Goal: Contribute content: Add original content to the website for others to see

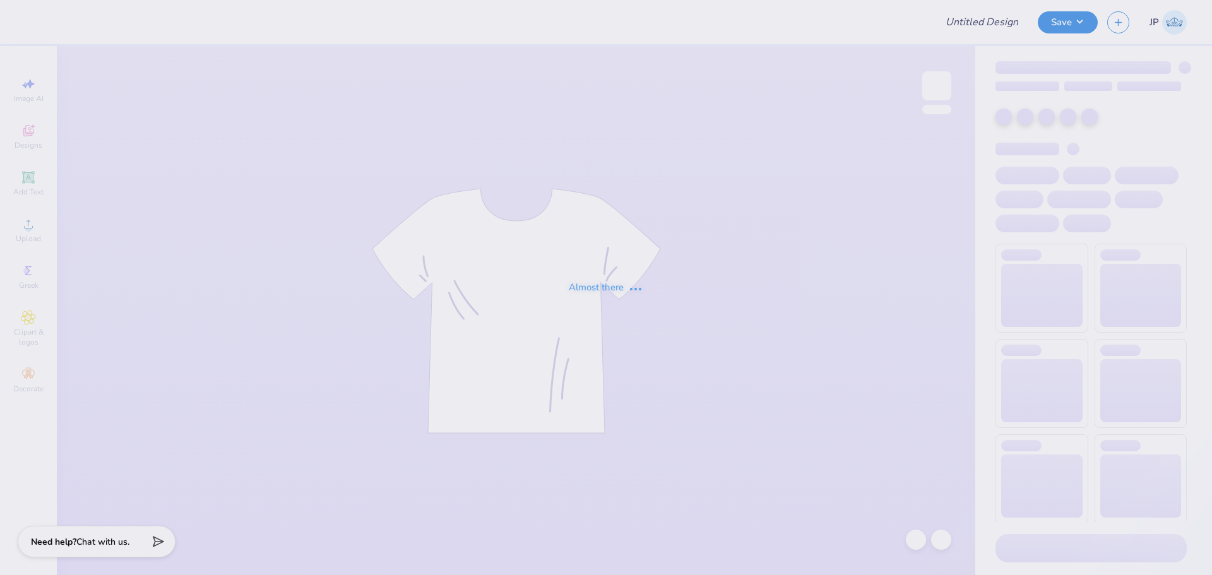
type input "[PERSON_NAME] : [GEOGRAPHIC_DATA]"
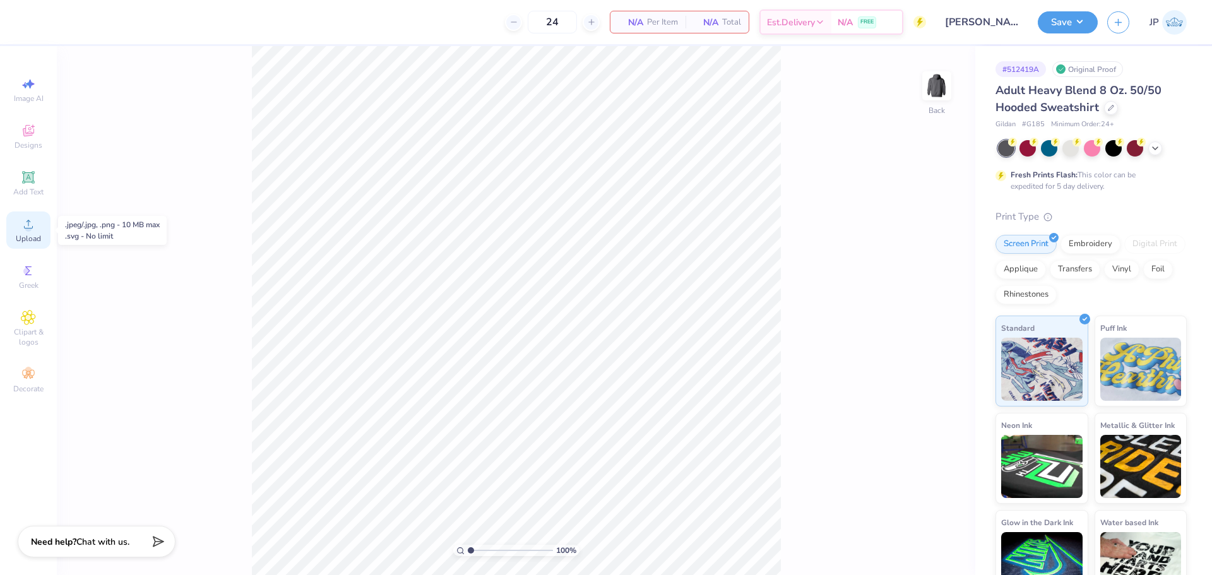
click at [40, 231] on div "Upload" at bounding box center [28, 229] width 44 height 37
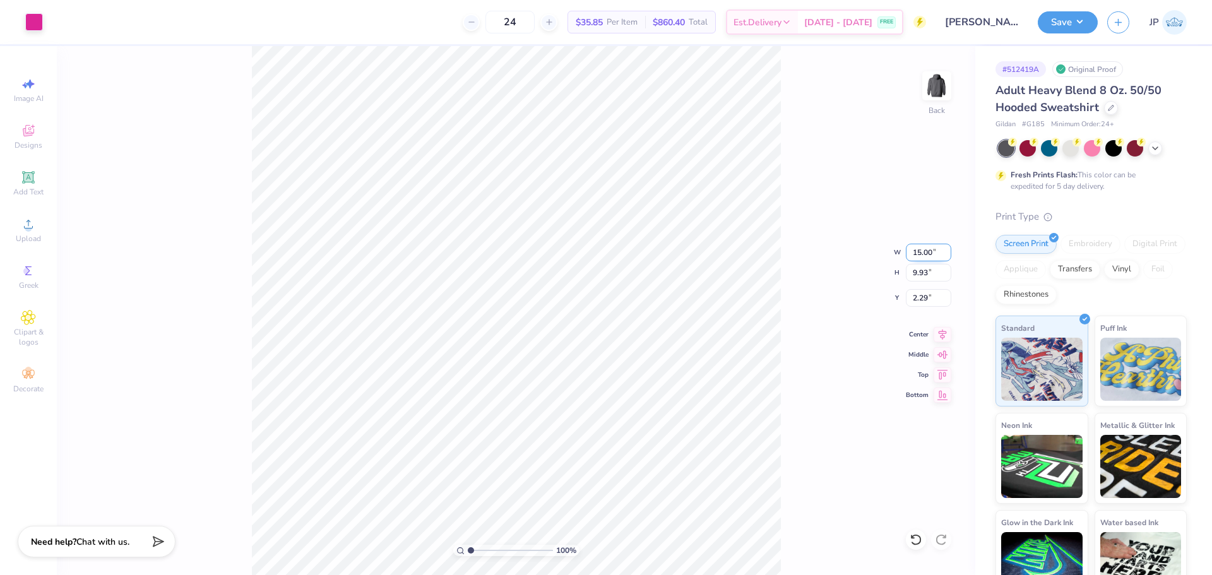
click at [923, 245] on input "15.00" at bounding box center [928, 253] width 45 height 18
type input "10.00"
type input "6.62"
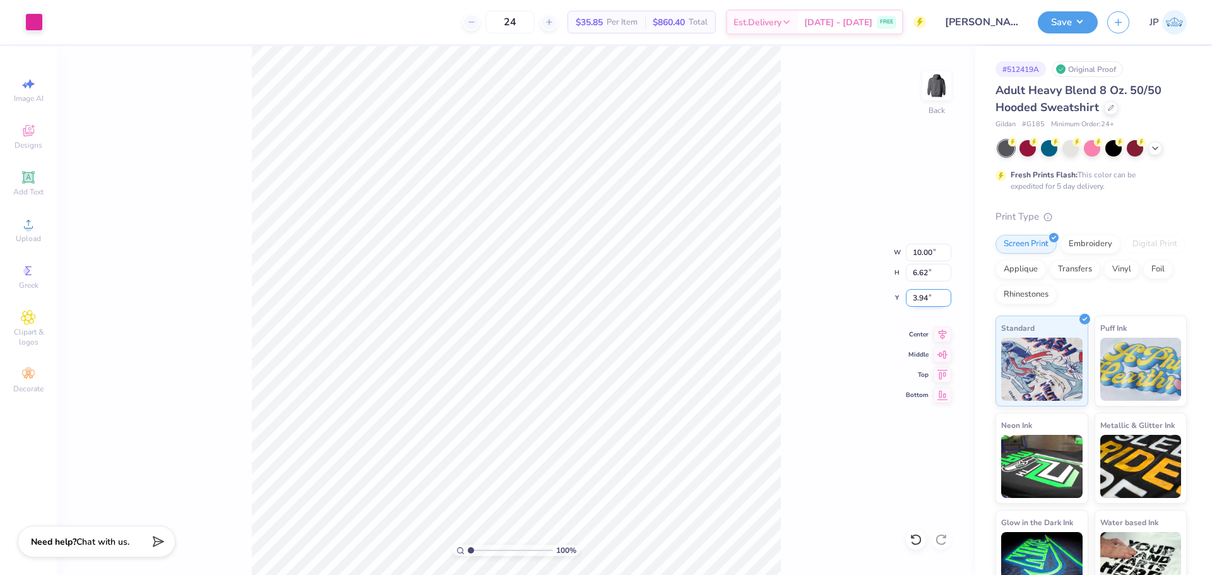
click at [928, 299] on input "3.94" at bounding box center [928, 298] width 45 height 18
type input "3.00"
click at [944, 84] on img at bounding box center [936, 86] width 50 height 50
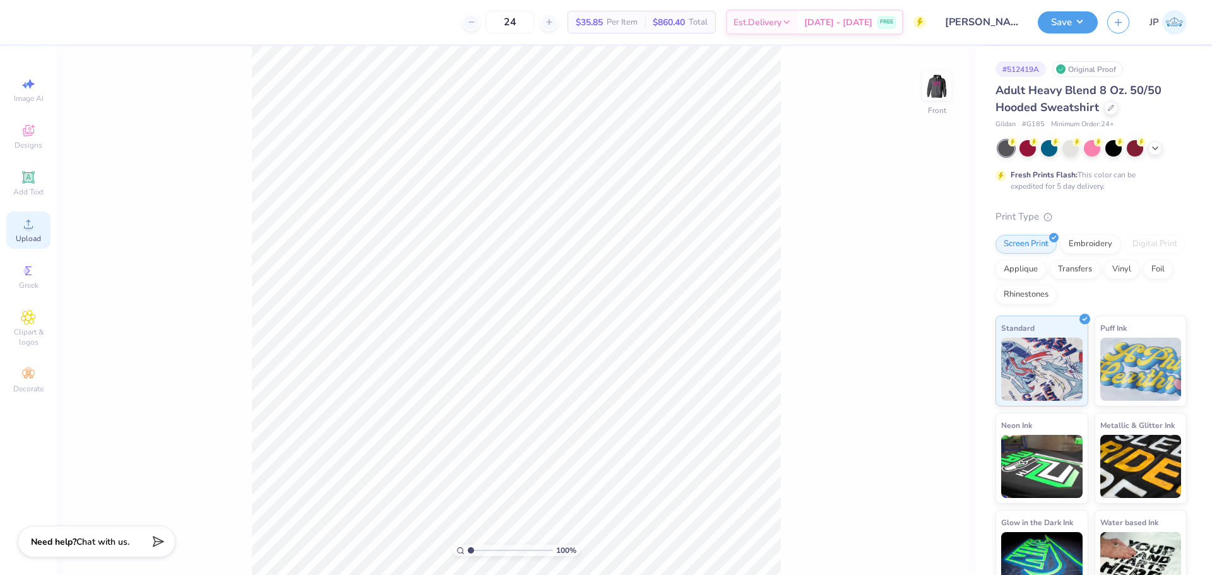
click at [37, 234] on span "Upload" at bounding box center [28, 239] width 25 height 10
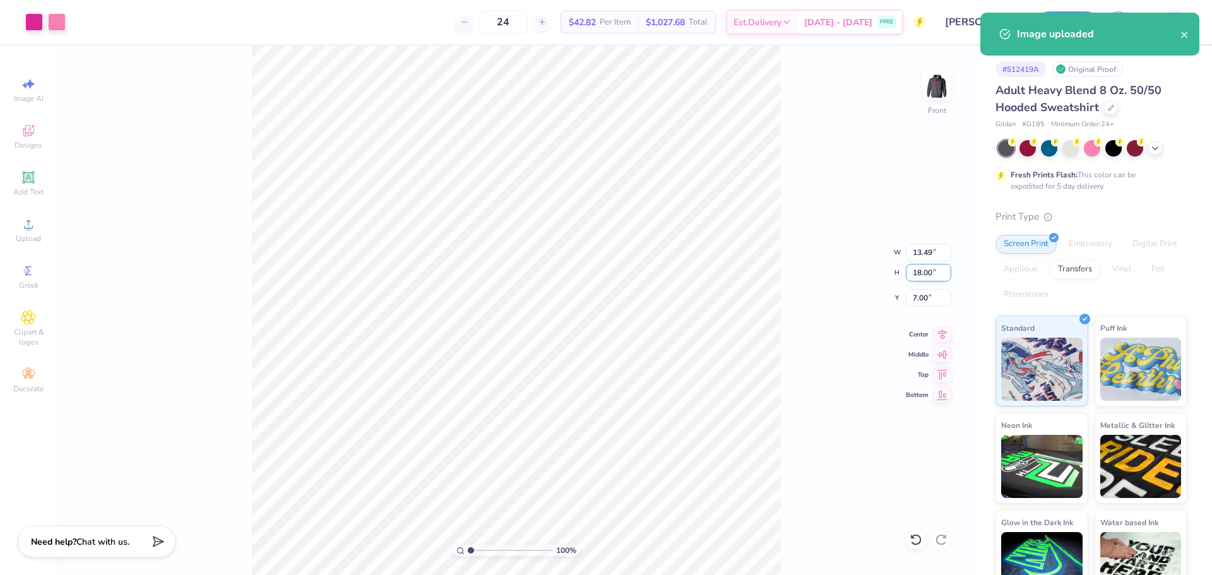
click at [927, 276] on input "18.00" at bounding box center [928, 273] width 45 height 18
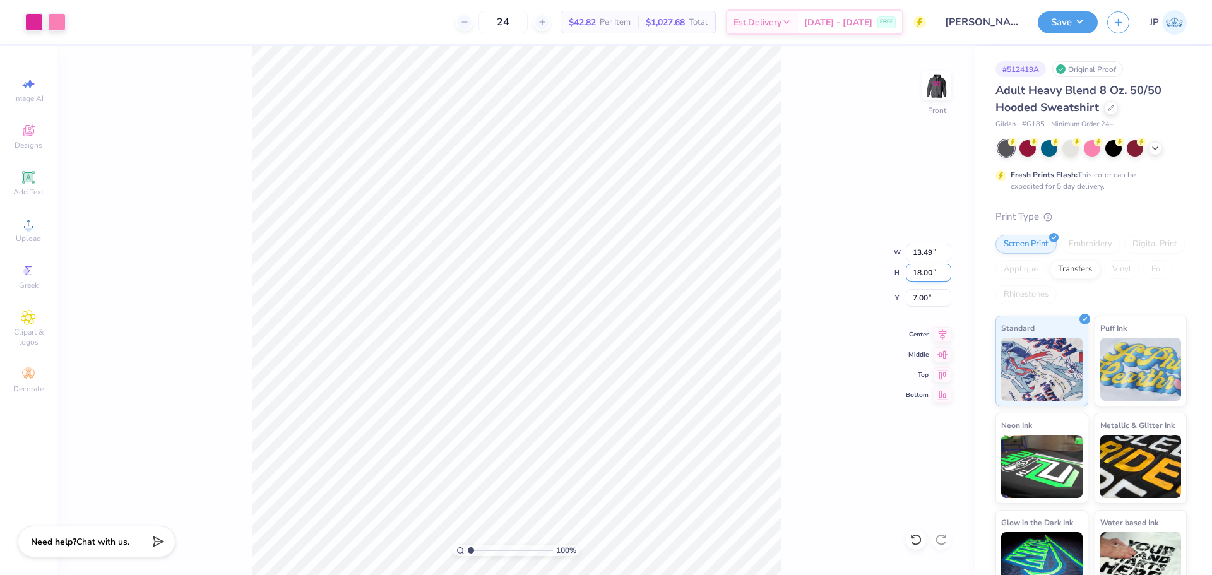
click at [927, 276] on input "18.00" at bounding box center [928, 273] width 45 height 18
type input "15"
type input "11.24"
type input "15.00"
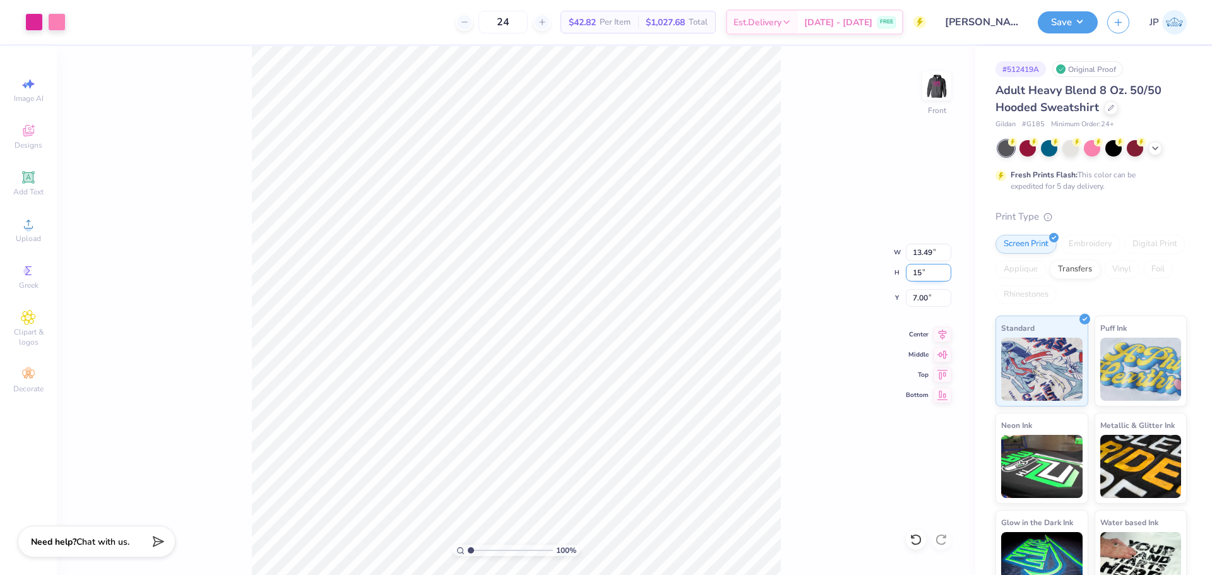
type input "8.50"
click at [917, 302] on input "8.50" at bounding box center [928, 298] width 45 height 18
click at [929, 275] on input "15.00" at bounding box center [928, 273] width 45 height 18
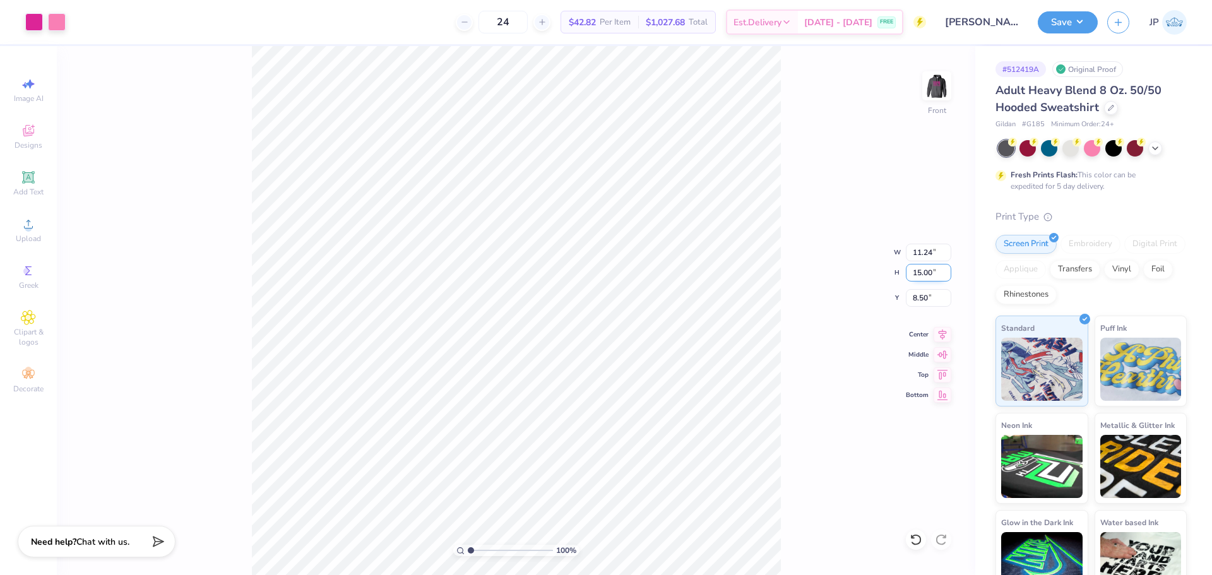
click at [929, 275] on input "15.00" at bounding box center [928, 273] width 45 height 18
type input "13"
type input "9.74"
type input "13.00"
click at [918, 297] on input "9.50" at bounding box center [928, 298] width 45 height 18
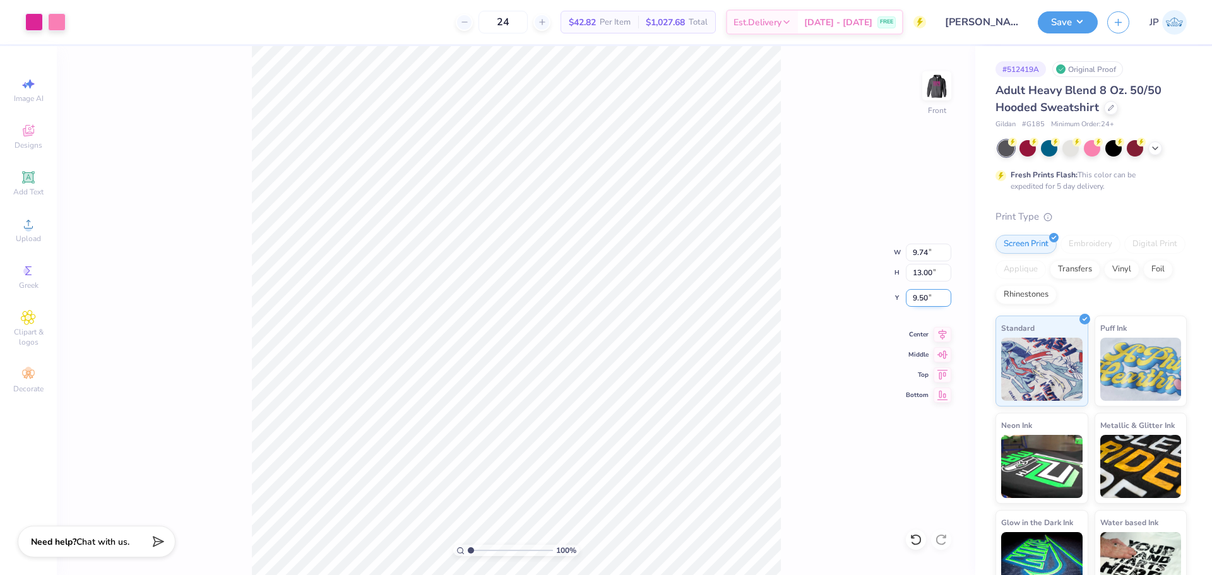
click at [918, 297] on input "9.50" at bounding box center [928, 298] width 45 height 18
click at [918, 297] on input "6.00" at bounding box center [928, 298] width 45 height 18
type input "6"
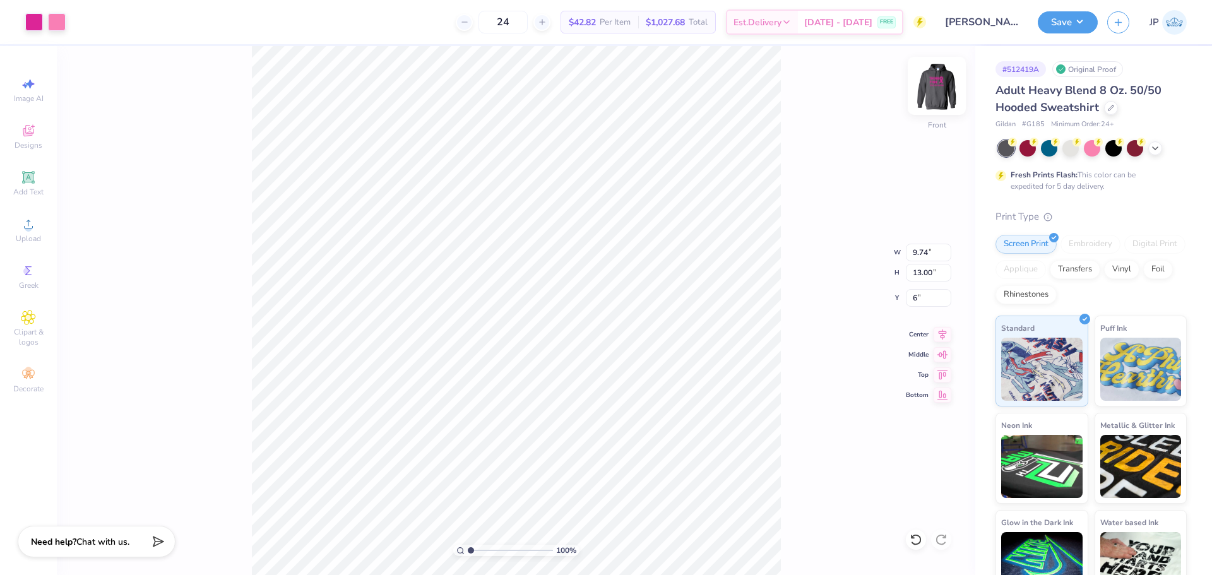
click at [941, 88] on img at bounding box center [936, 86] width 50 height 50
click at [925, 89] on img at bounding box center [936, 86] width 50 height 50
click at [1083, 27] on button "Save" at bounding box center [1068, 20] width 60 height 22
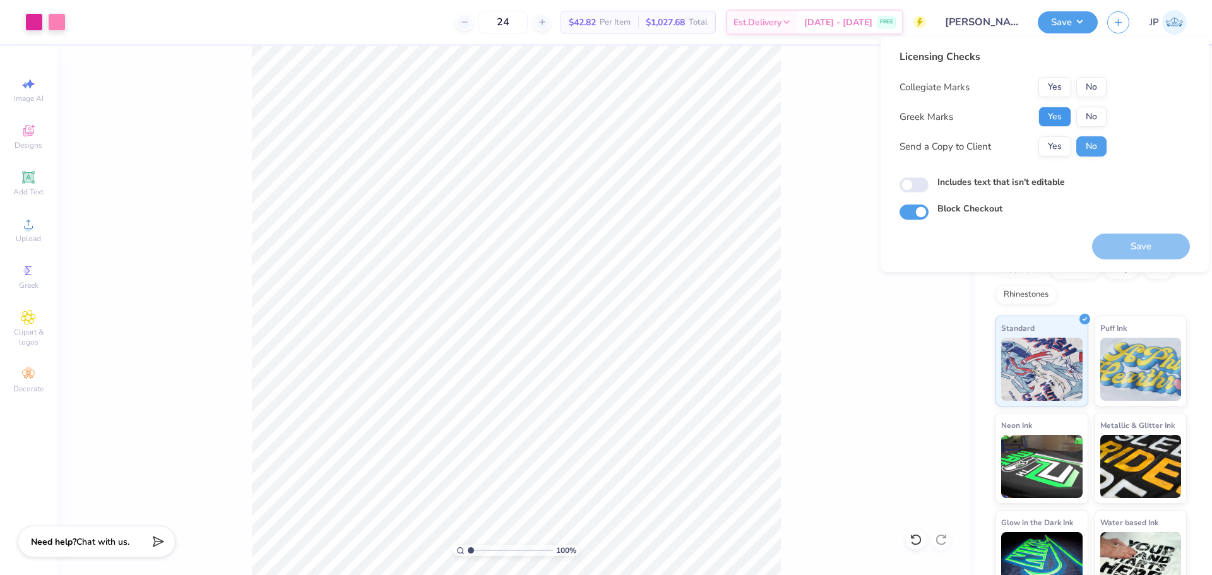
click at [1071, 119] on button "Yes" at bounding box center [1054, 117] width 33 height 20
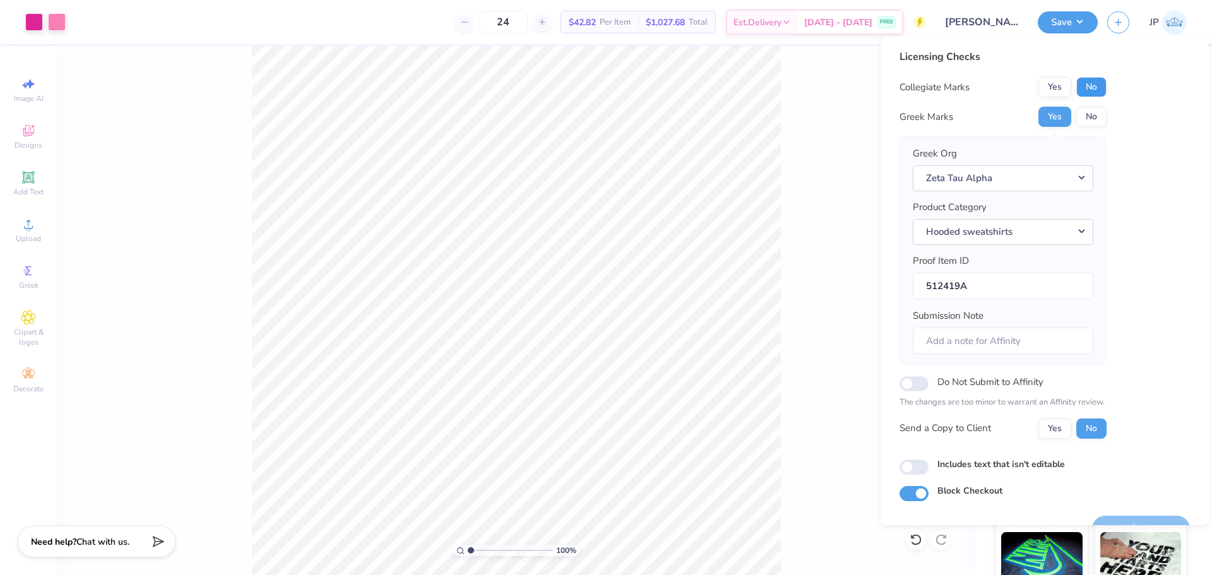
click at [1095, 80] on button "No" at bounding box center [1091, 87] width 30 height 20
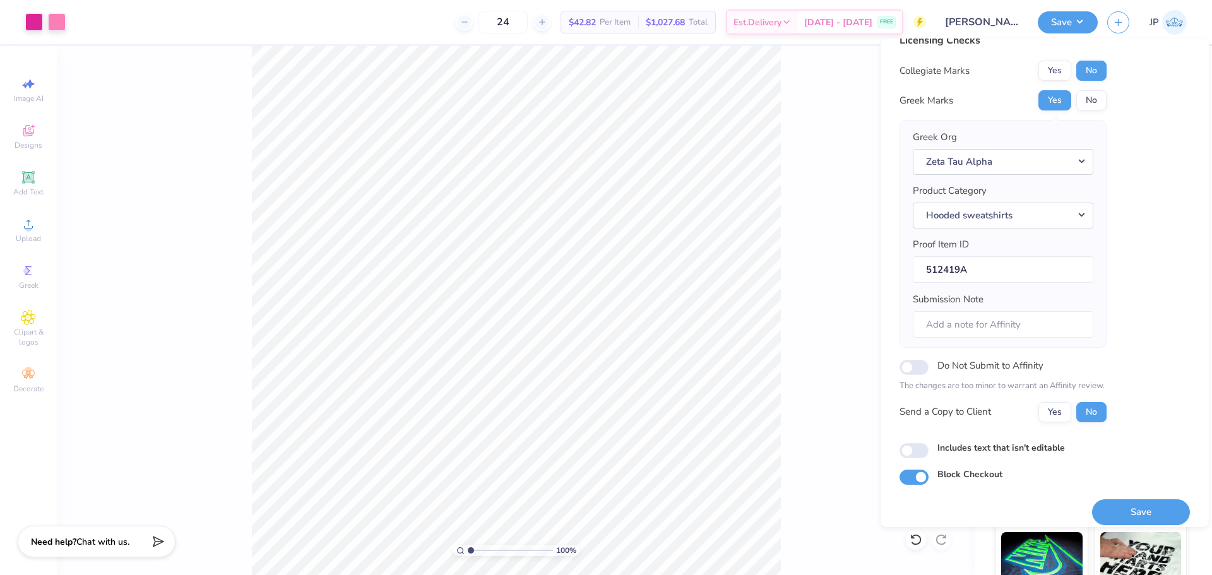
scroll to position [28, 0]
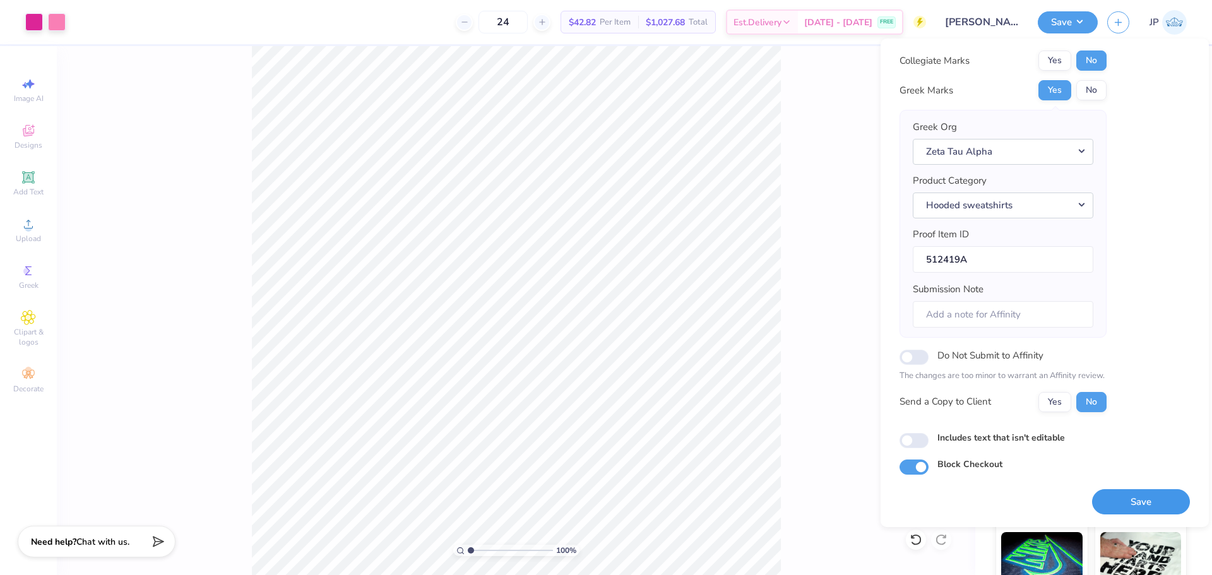
click at [1136, 501] on button "Save" at bounding box center [1141, 502] width 98 height 26
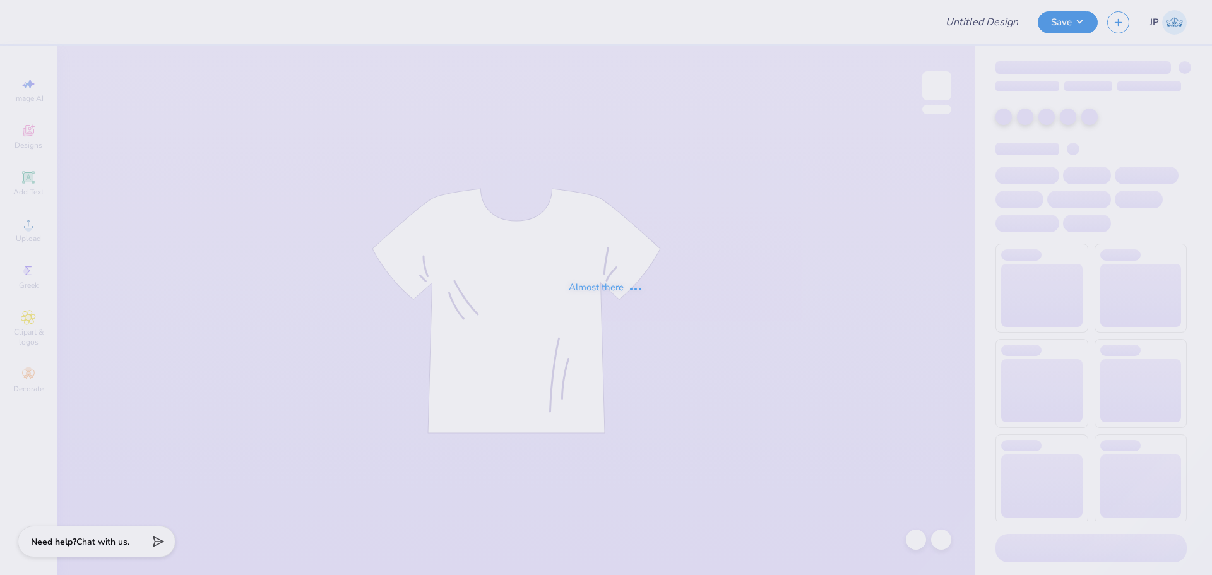
type input "ZBT Parent's Weekend"
